Goal: Check status: Check status

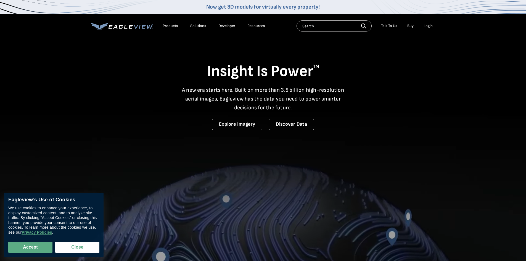
click at [428, 25] on div "Login" at bounding box center [428, 25] width 9 height 5
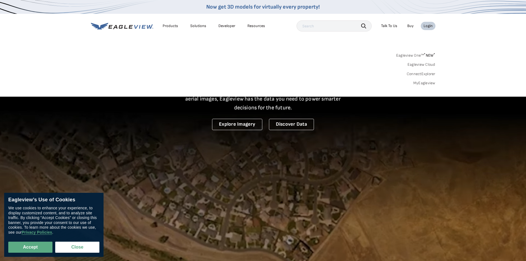
click at [424, 83] on link "MyEagleview" at bounding box center [425, 83] width 22 height 5
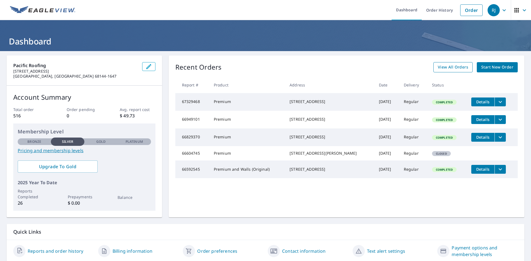
click at [454, 67] on span "View All Orders" at bounding box center [452, 67] width 30 height 7
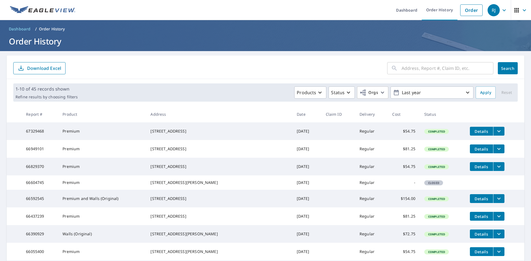
click at [408, 69] on input "text" at bounding box center [447, 68] width 92 height 15
type input "417 s 160"
click button "Search" at bounding box center [507, 68] width 20 height 12
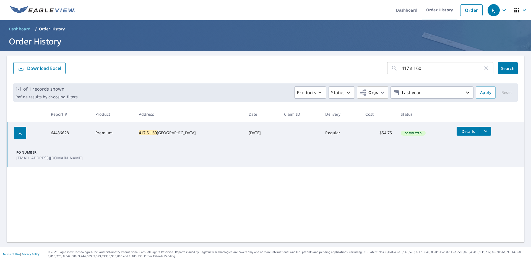
click at [484, 131] on icon "filesDropdownBtn-64436628" at bounding box center [485, 131] width 3 height 2
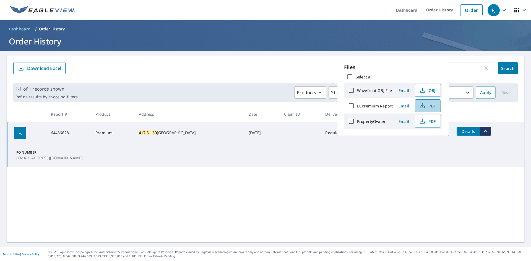
click at [423, 106] on icon "button" at bounding box center [422, 106] width 7 height 7
